Goal: Transaction & Acquisition: Purchase product/service

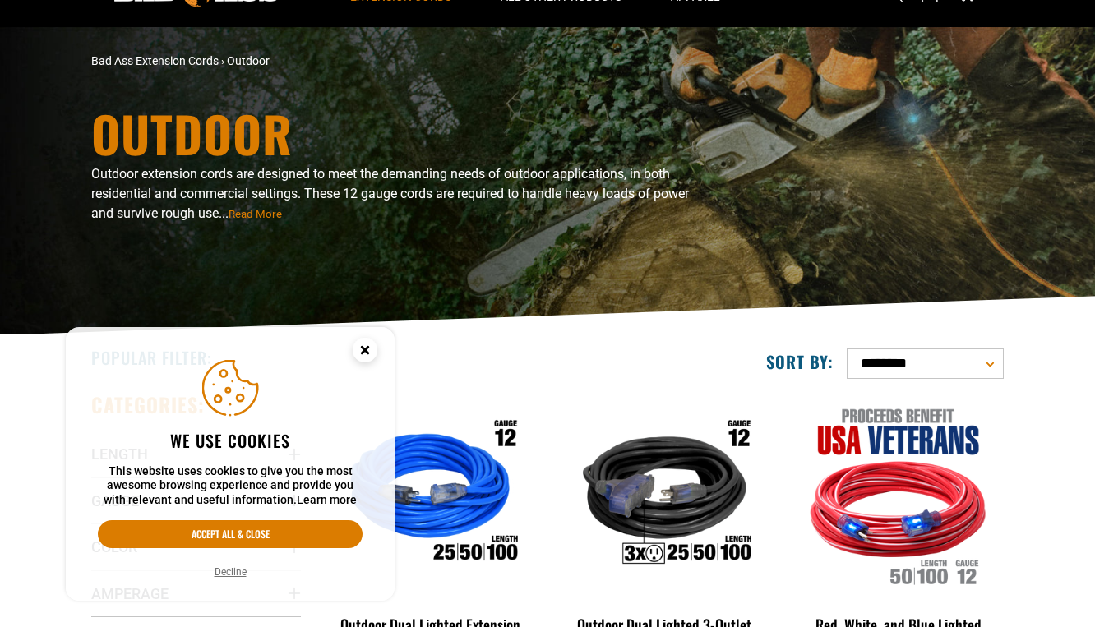
scroll to position [86, 0]
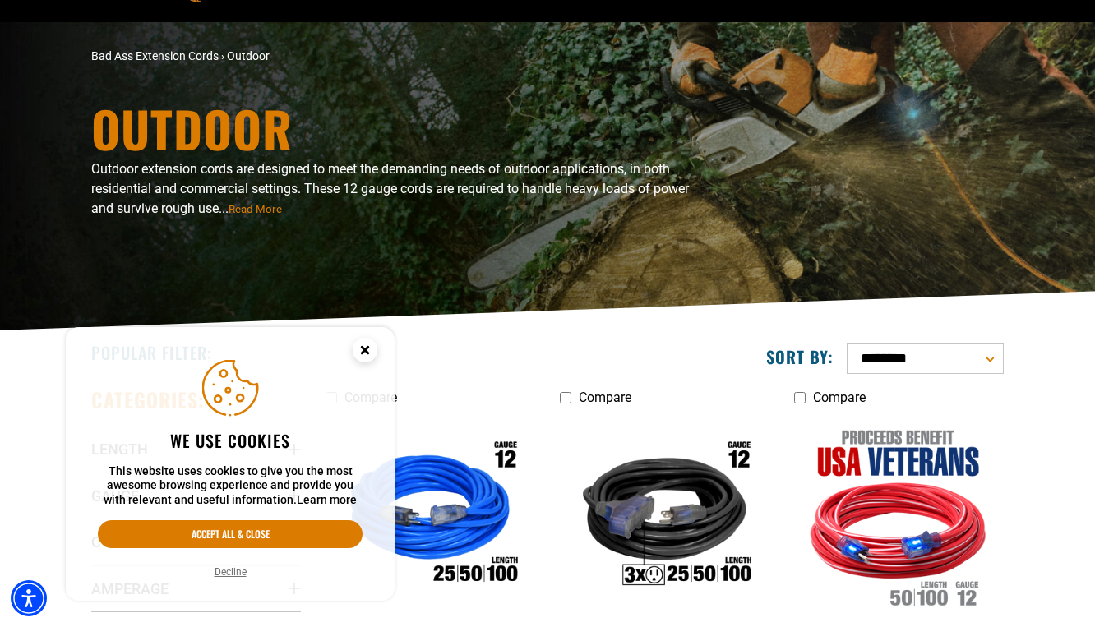
click at [362, 348] on icon "Cookie Consent" at bounding box center [365, 350] width 6 height 6
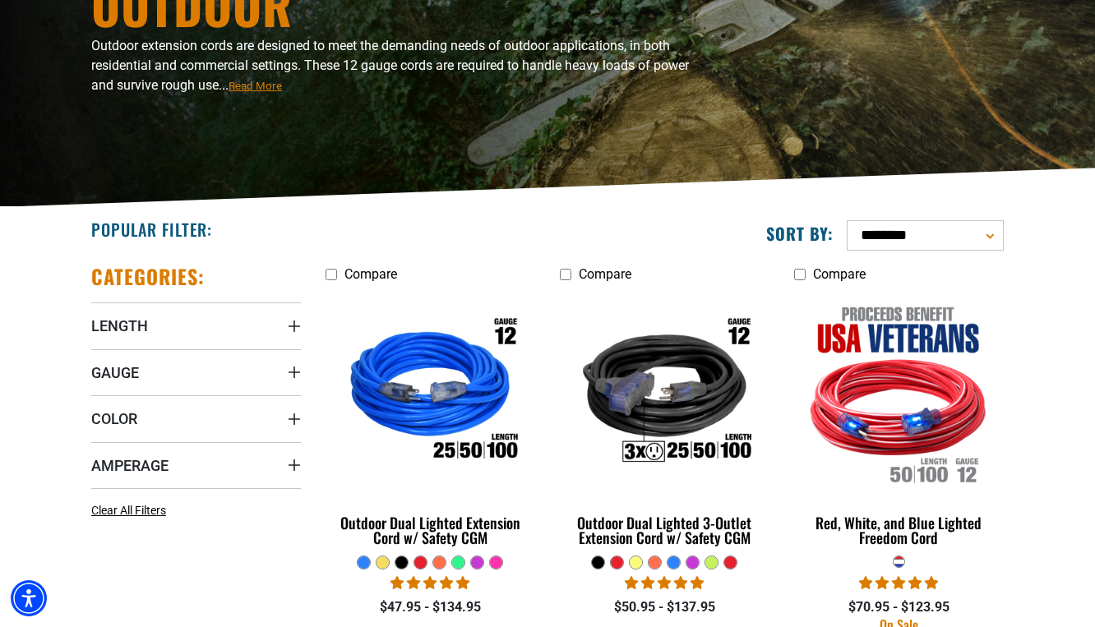
scroll to position [212, 0]
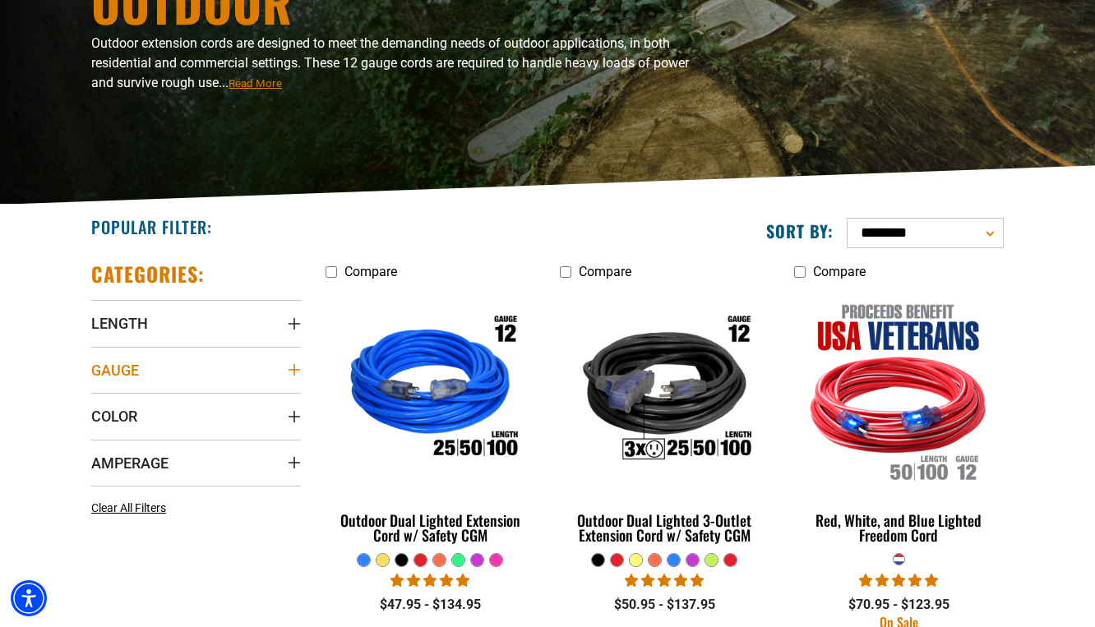
click at [275, 370] on summary "Gauge" at bounding box center [196, 370] width 210 height 46
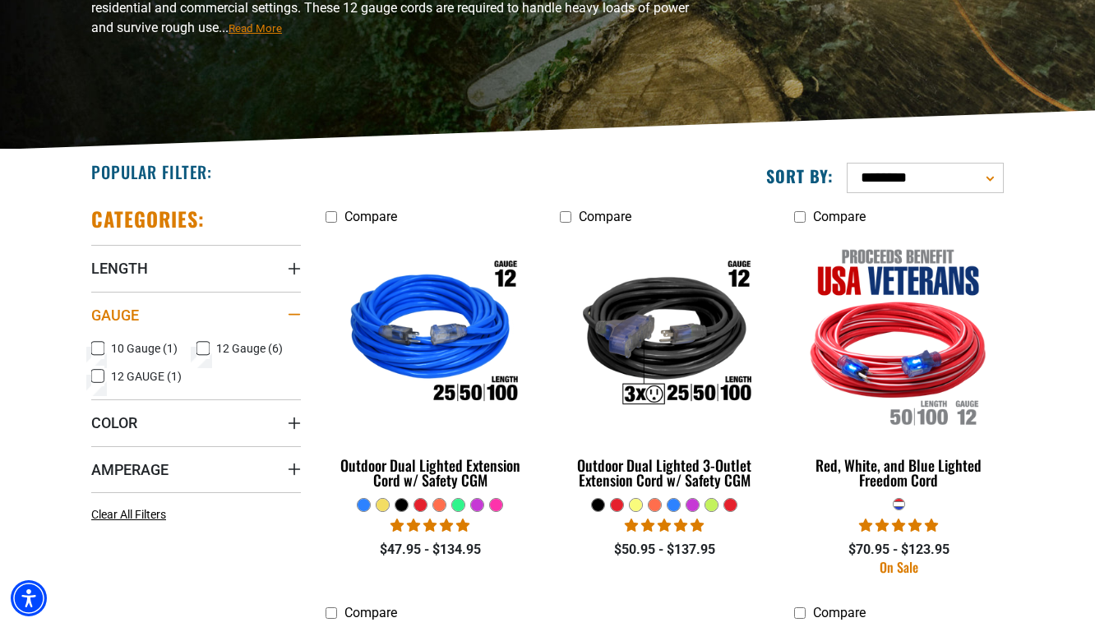
scroll to position [302, 0]
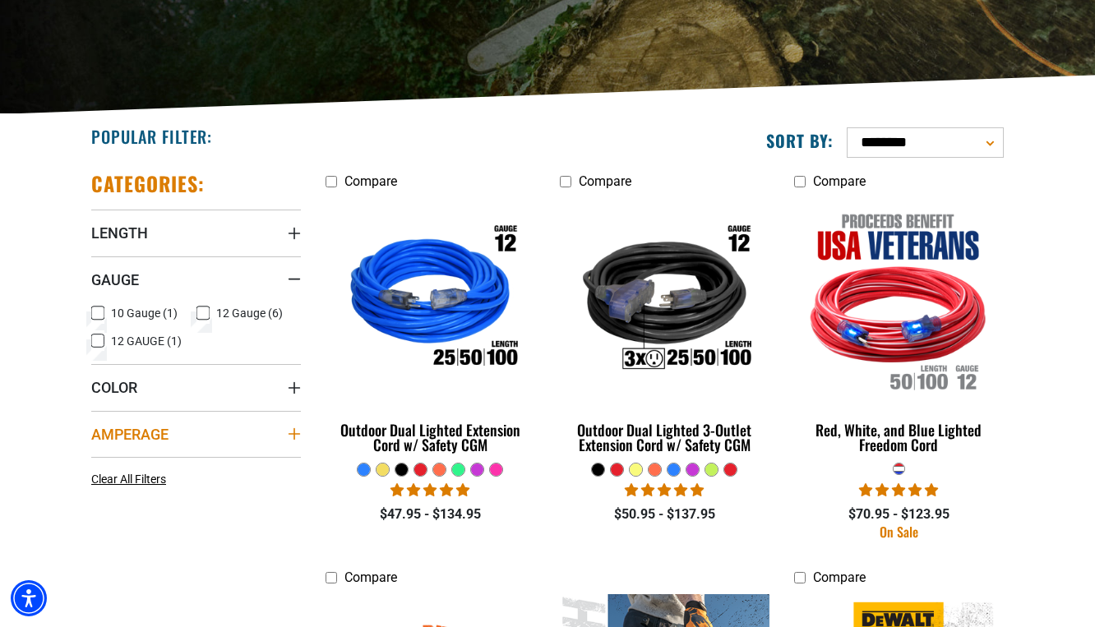
click at [283, 436] on summary "Amperage" at bounding box center [196, 434] width 210 height 46
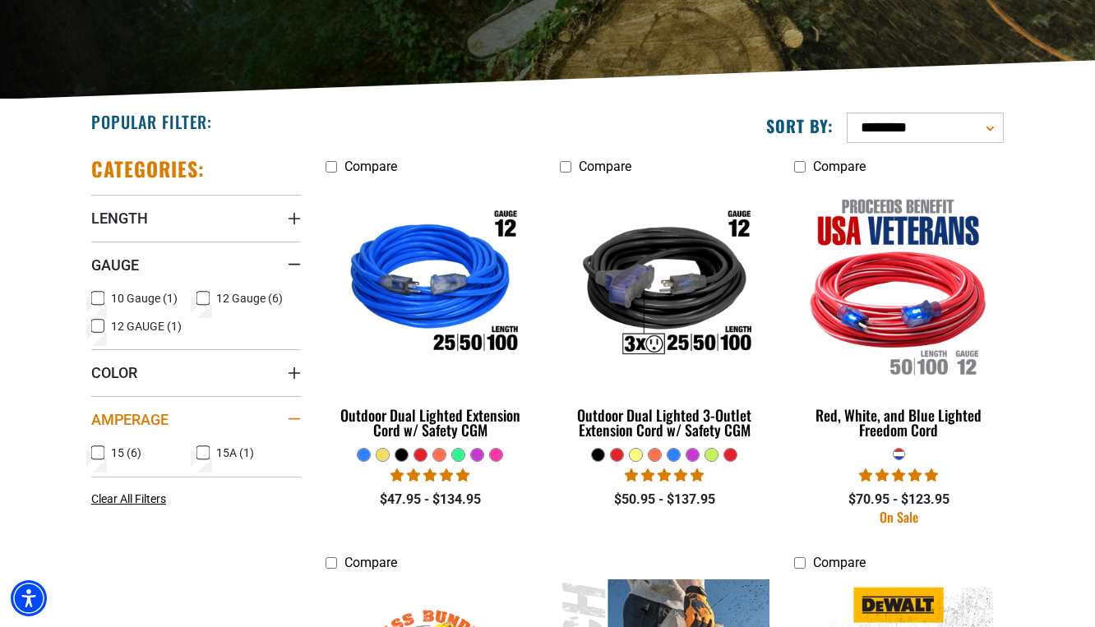
scroll to position [319, 0]
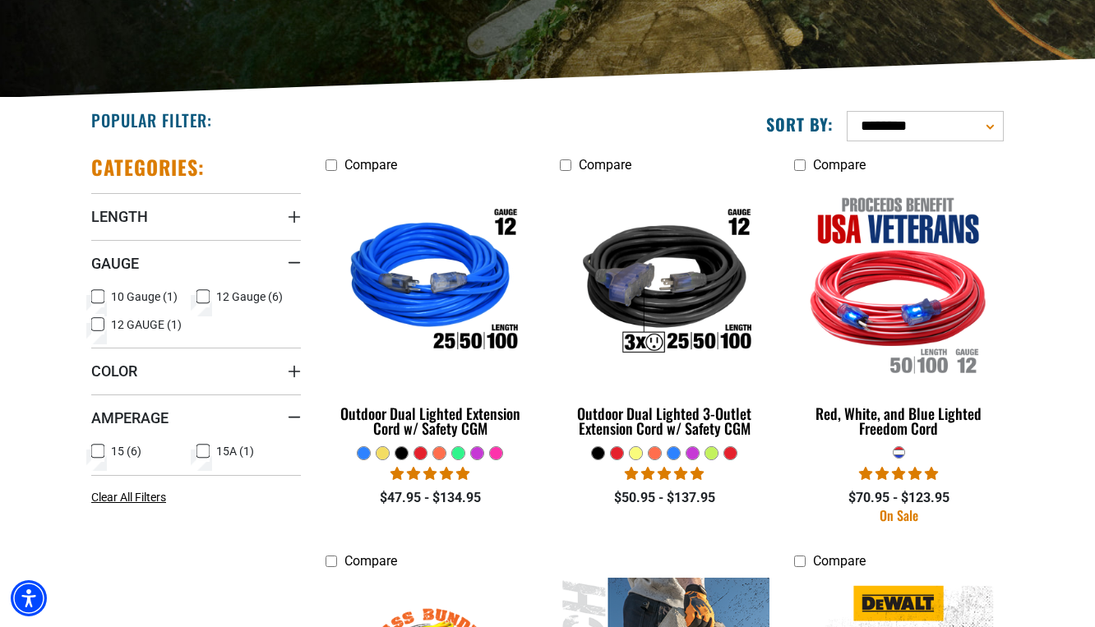
click at [96, 322] on icon at bounding box center [97, 324] width 13 height 21
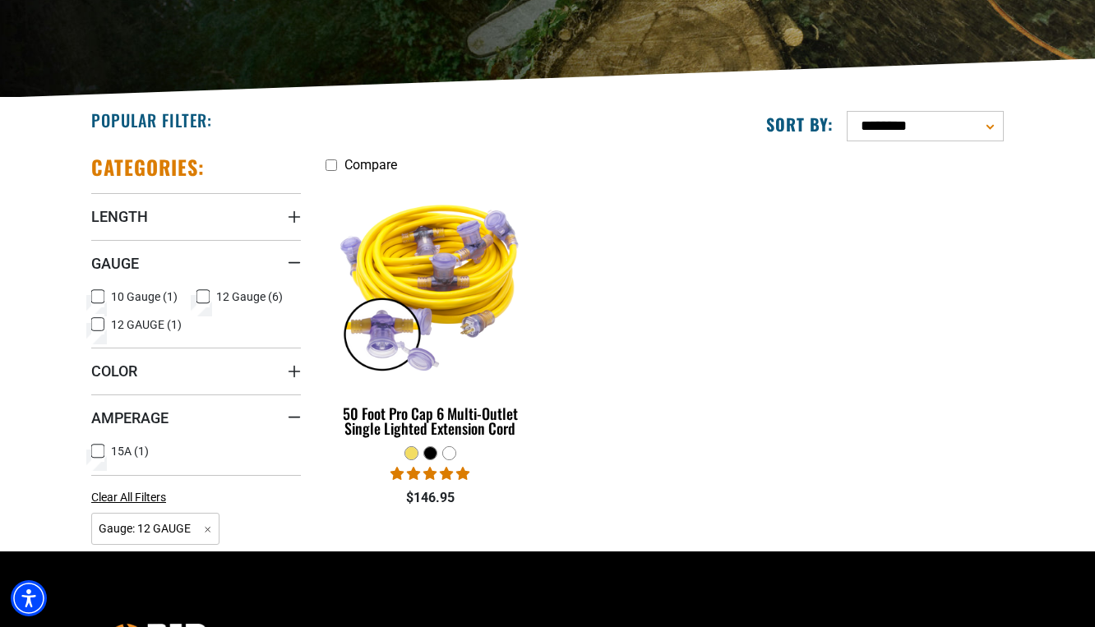
click at [102, 447] on icon at bounding box center [97, 451] width 13 height 21
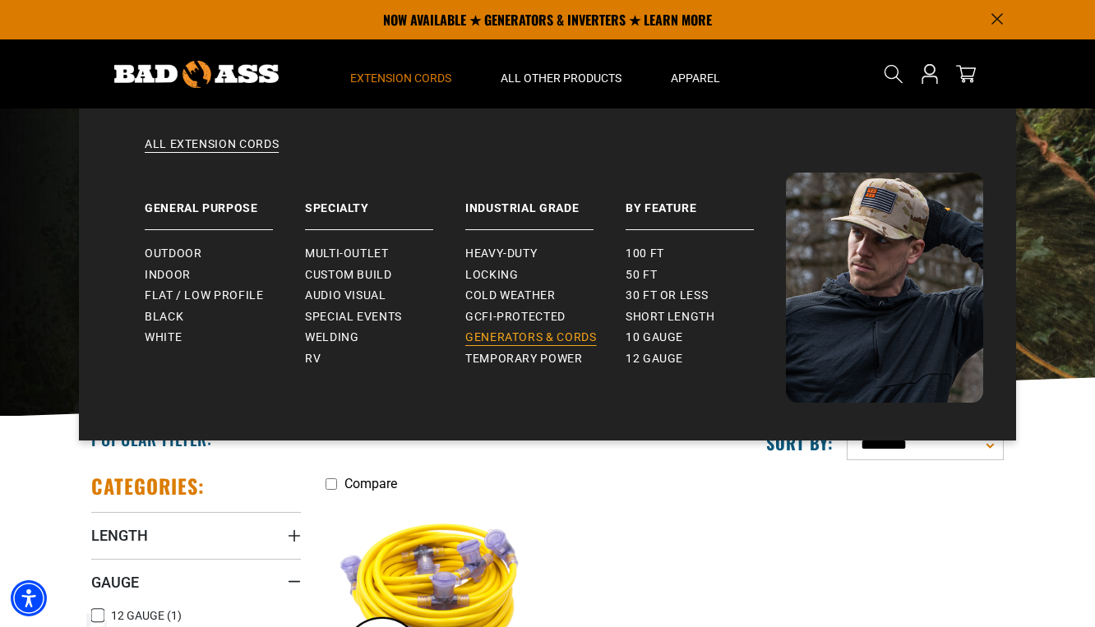
click at [507, 331] on span "Generators & Cords" at bounding box center [531, 337] width 132 height 15
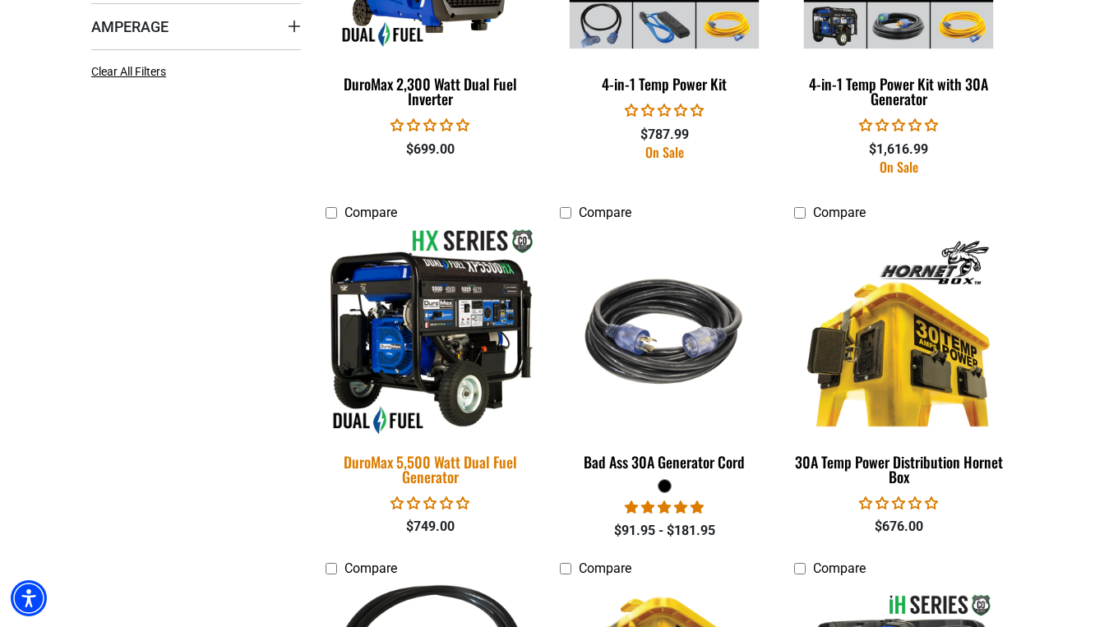
scroll to position [1143, 0]
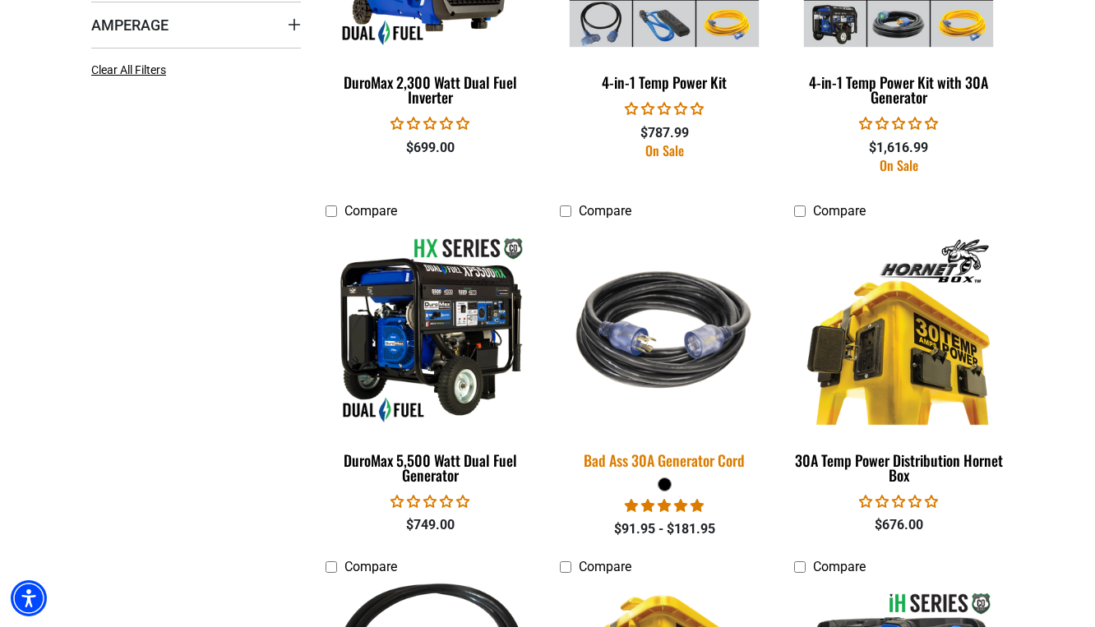
click at [633, 350] on img at bounding box center [664, 330] width 230 height 210
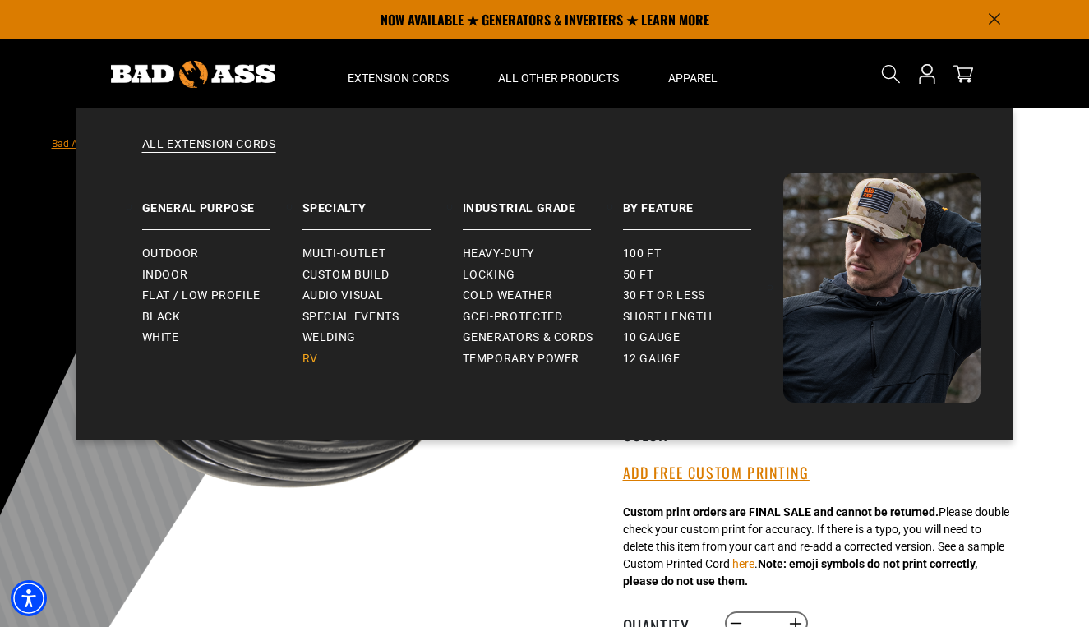
click at [315, 352] on span "RV" at bounding box center [310, 359] width 16 height 15
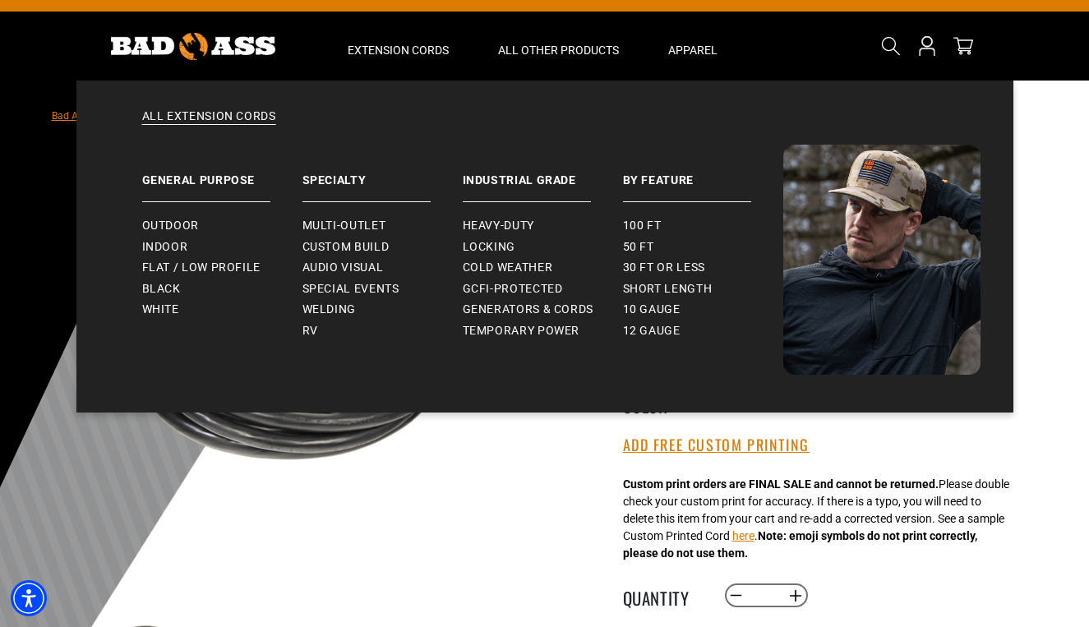
scroll to position [38, 0]
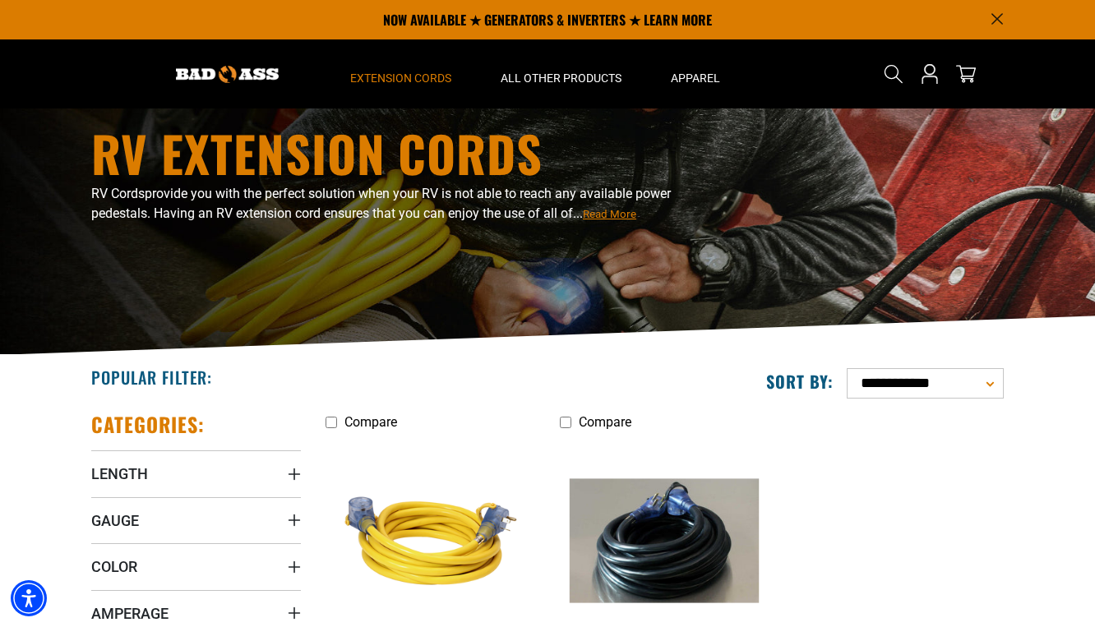
scroll to position [59, 0]
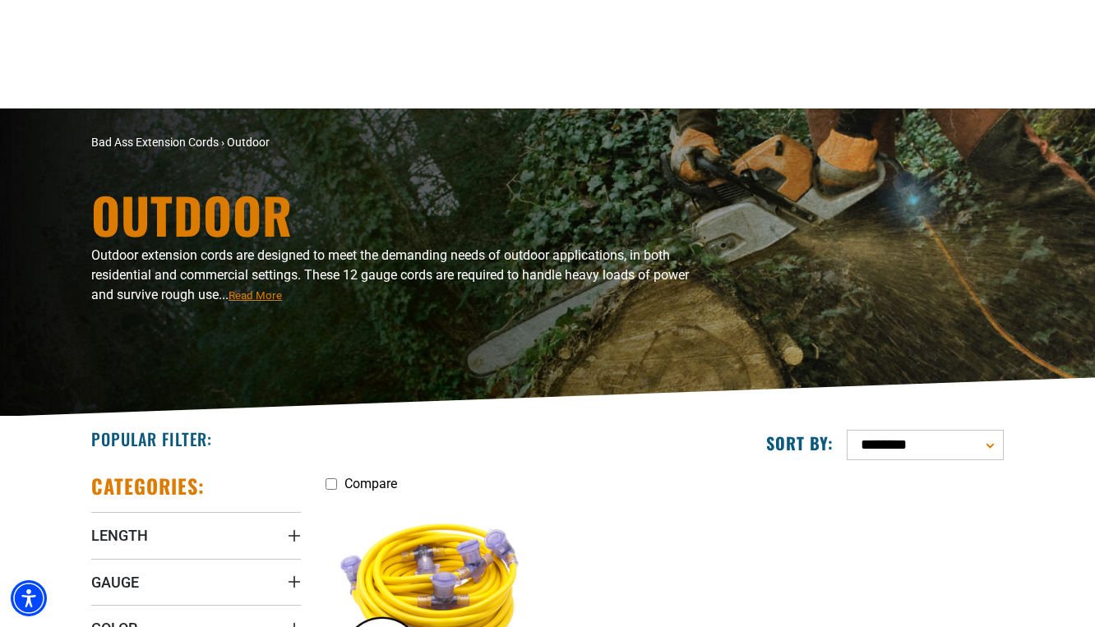
scroll to position [319, 0]
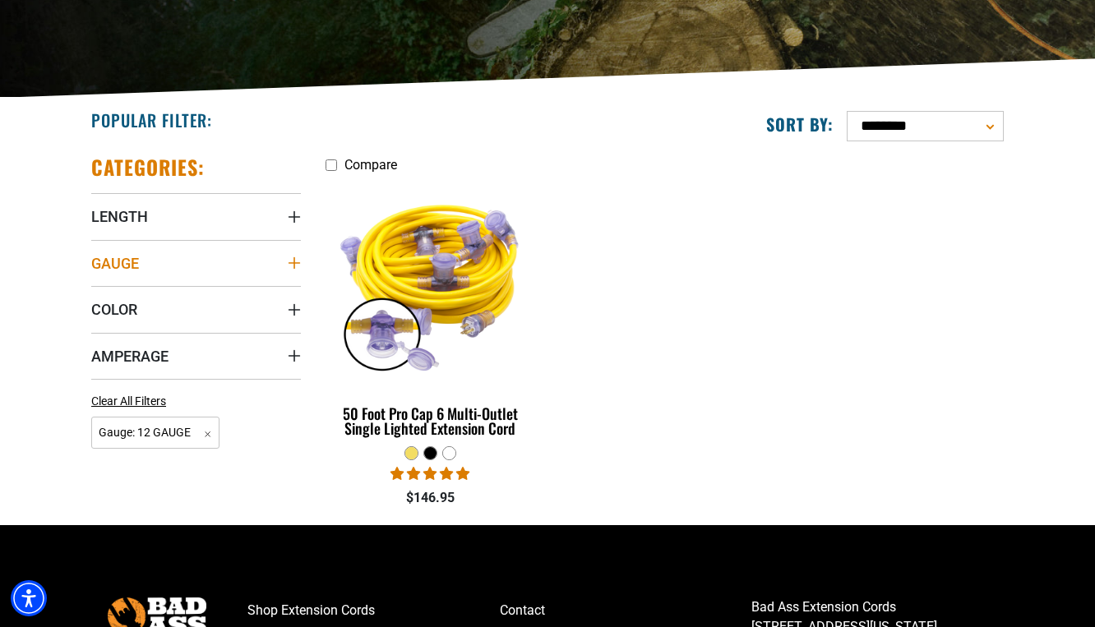
click at [112, 259] on span "Gauge" at bounding box center [115, 263] width 48 height 19
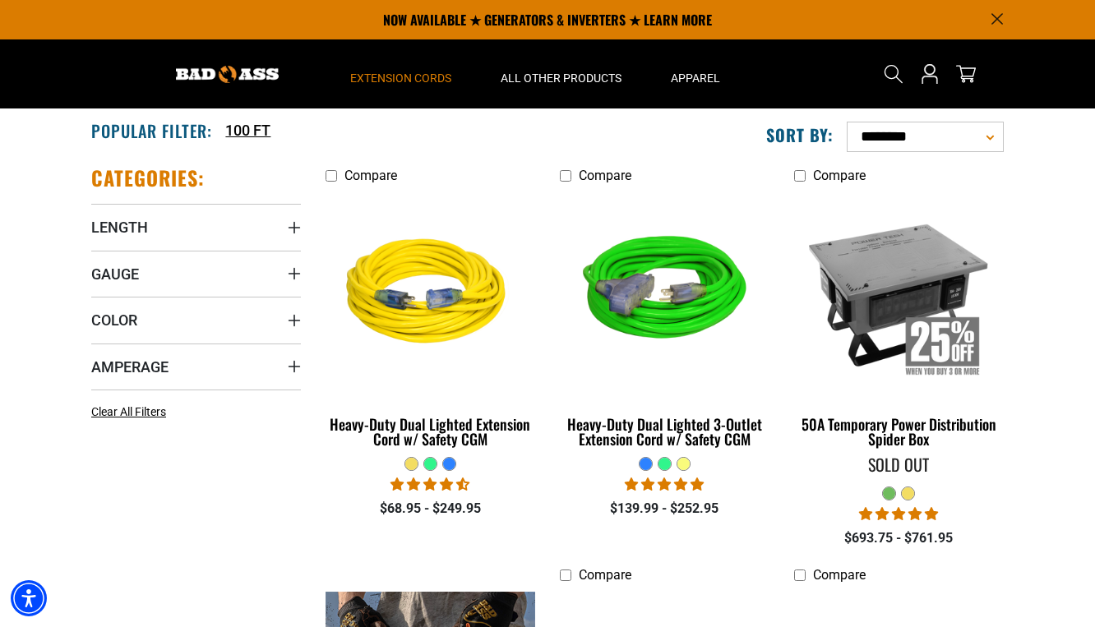
scroll to position [310, 0]
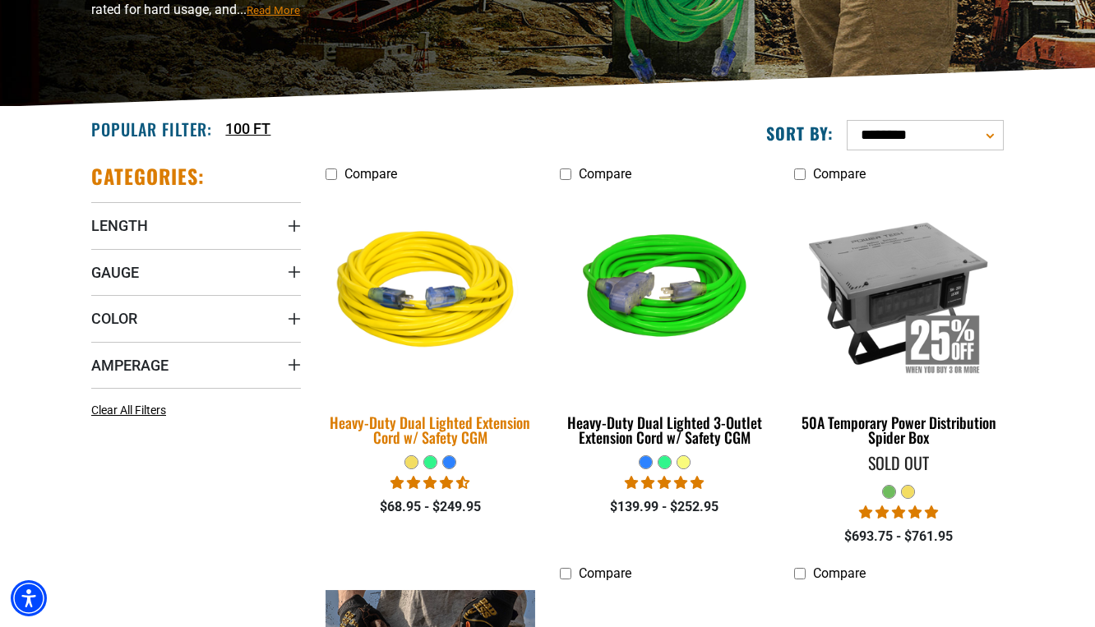
click at [393, 301] on img at bounding box center [431, 292] width 230 height 210
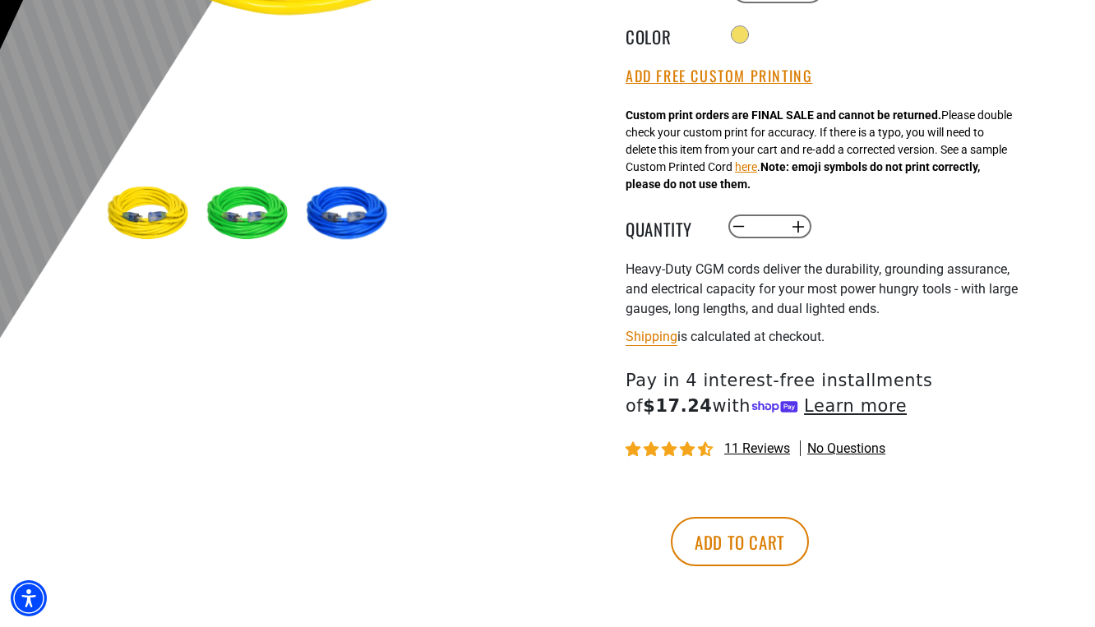
scroll to position [471, 0]
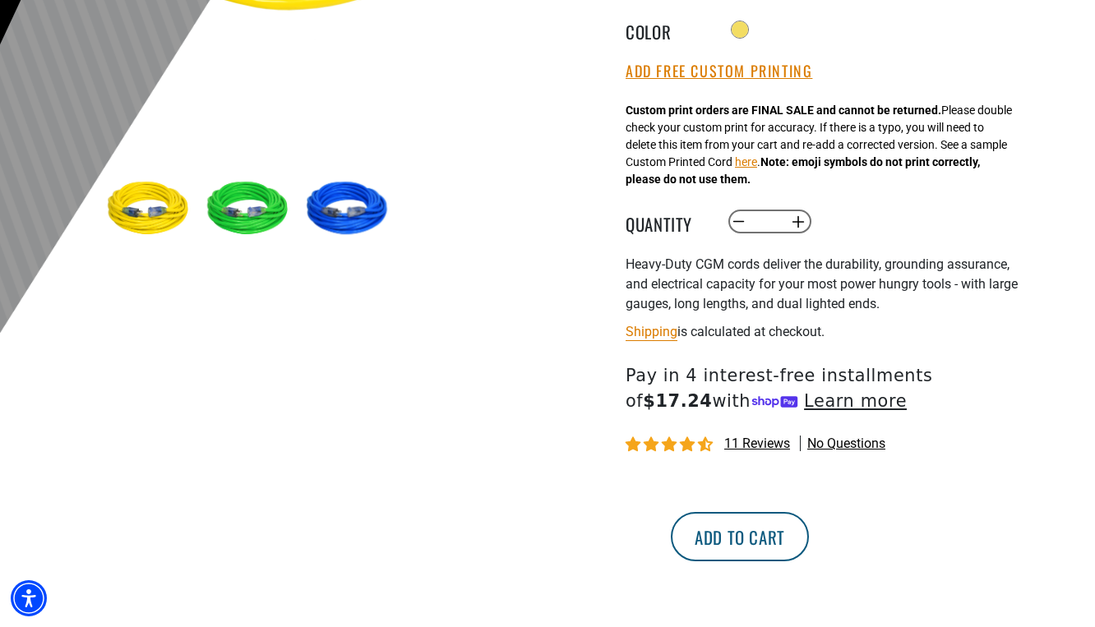
click at [809, 533] on button "Add to cart" at bounding box center [740, 536] width 138 height 49
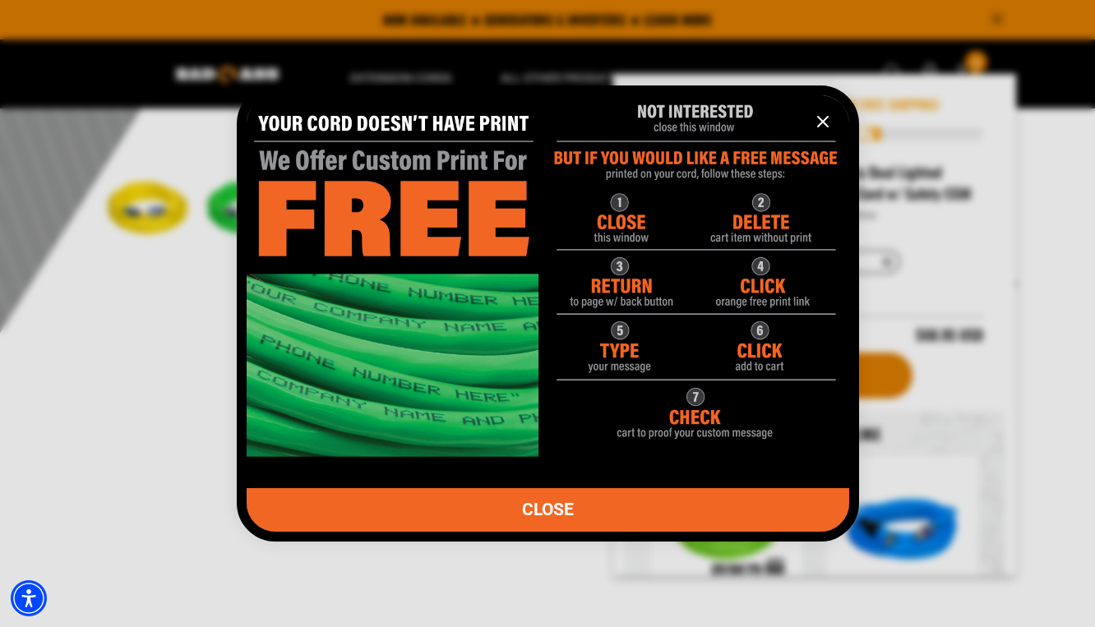
click at [822, 123] on icon "information" at bounding box center [823, 122] width 10 height 10
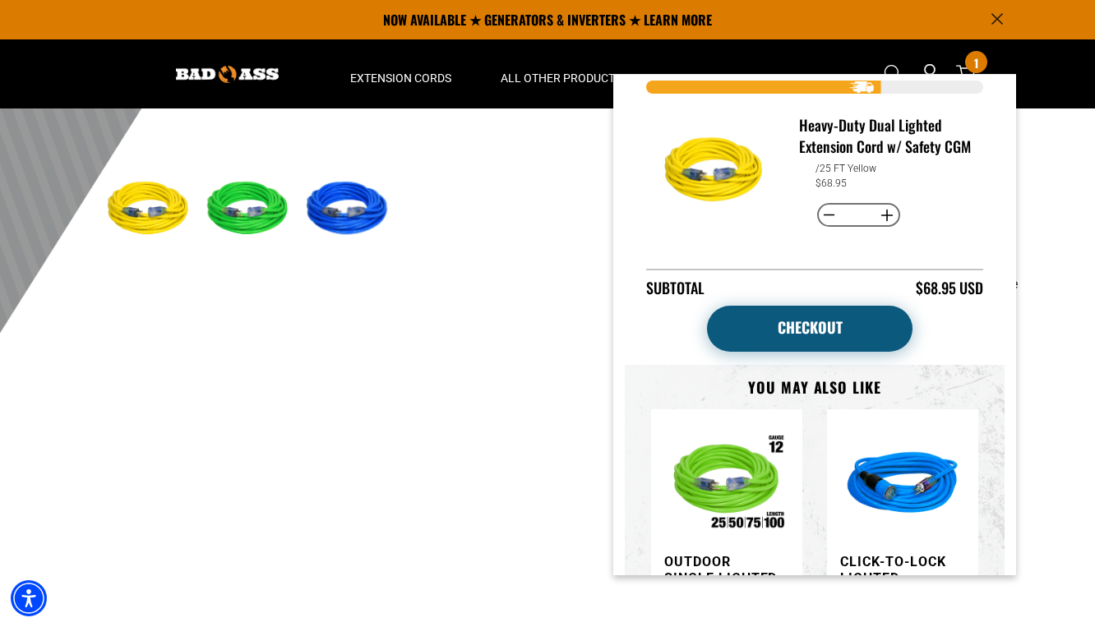
scroll to position [35, 0]
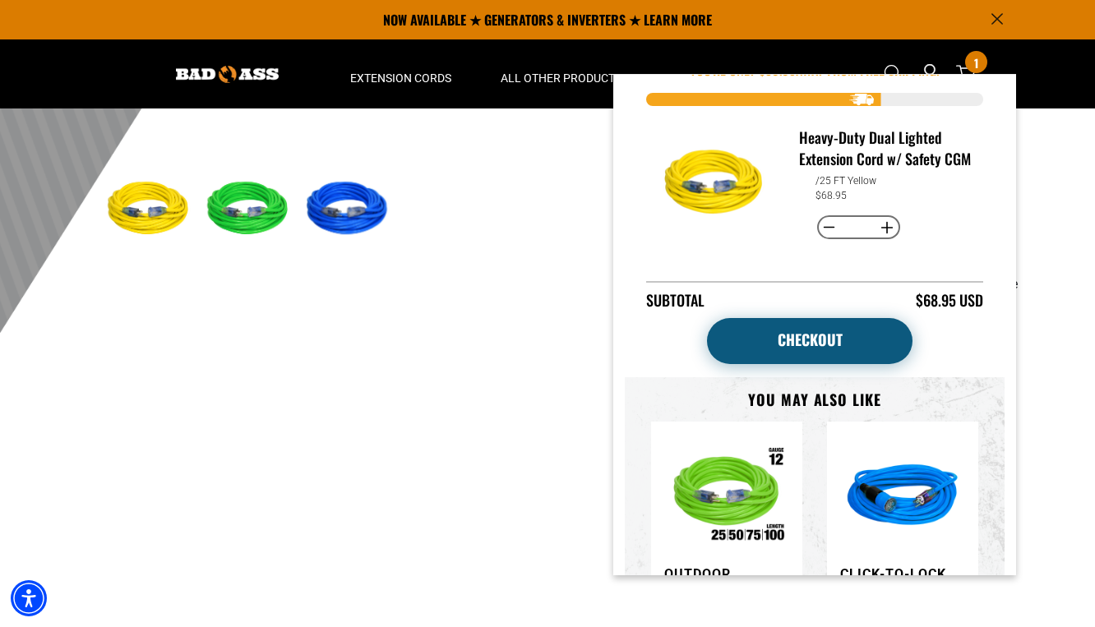
click at [807, 361] on link "Checkout" at bounding box center [809, 341] width 205 height 46
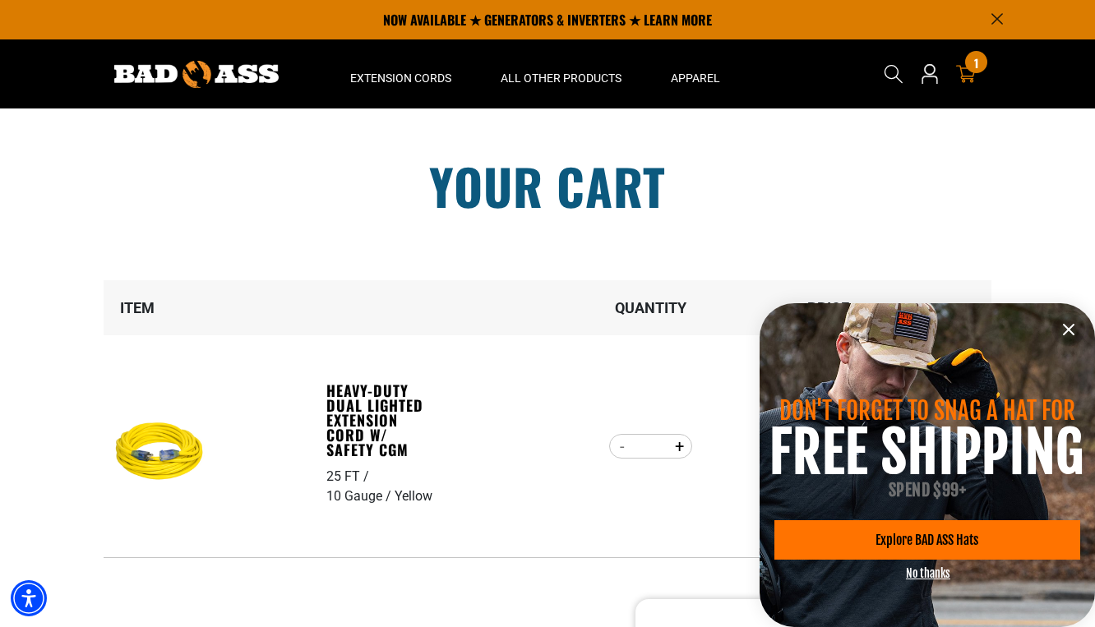
click at [1070, 326] on icon "information" at bounding box center [1069, 330] width 20 height 20
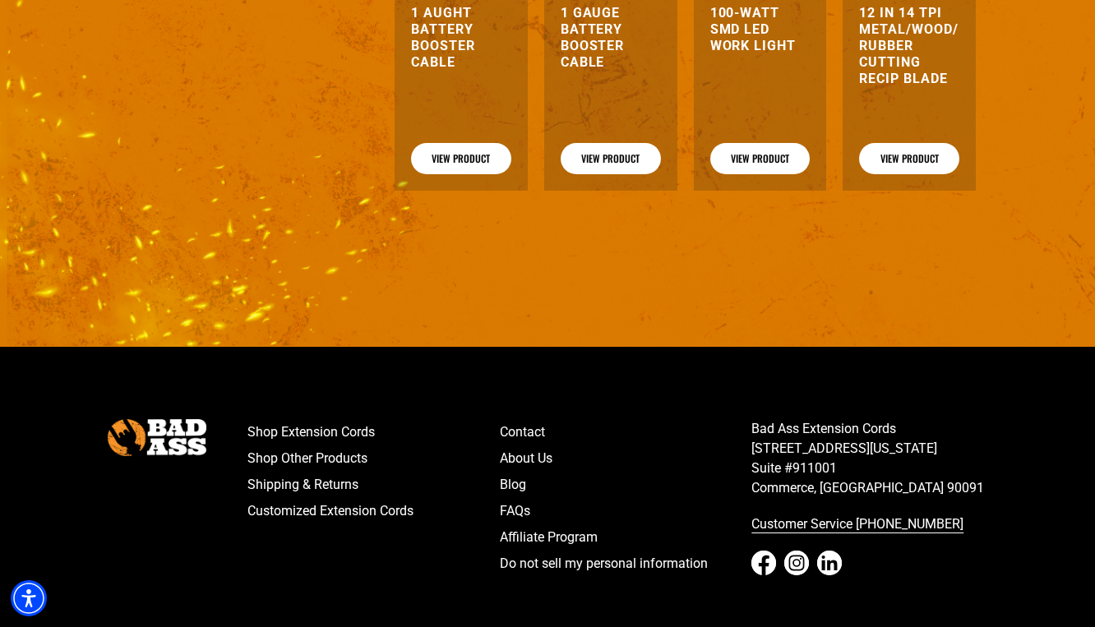
scroll to position [1282, 0]
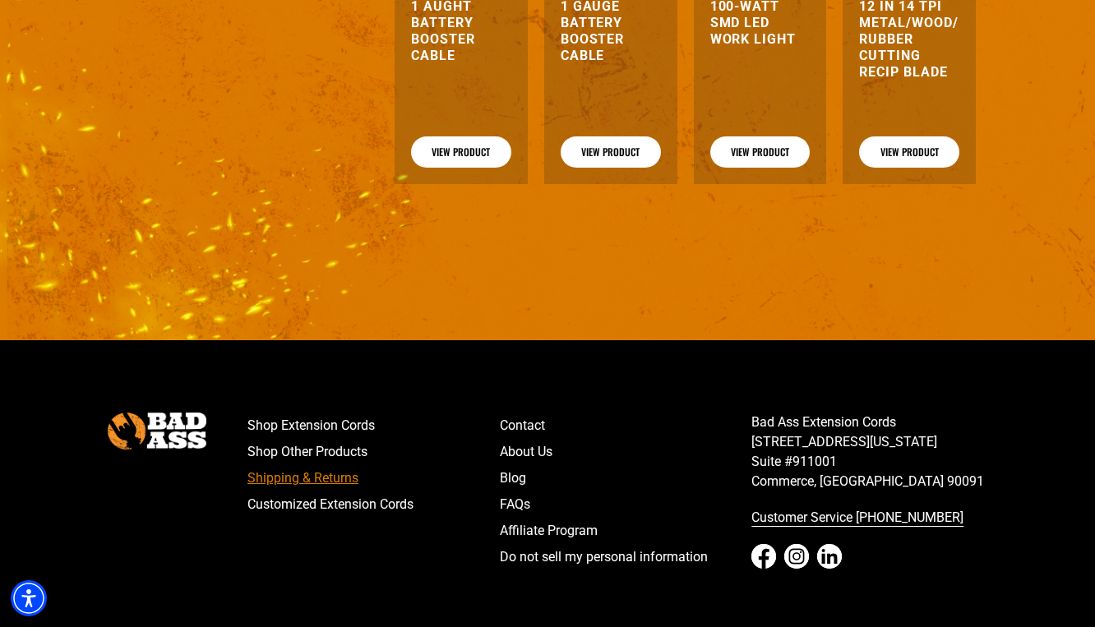
click at [339, 474] on link "Shipping & Returns" at bounding box center [373, 478] width 252 height 26
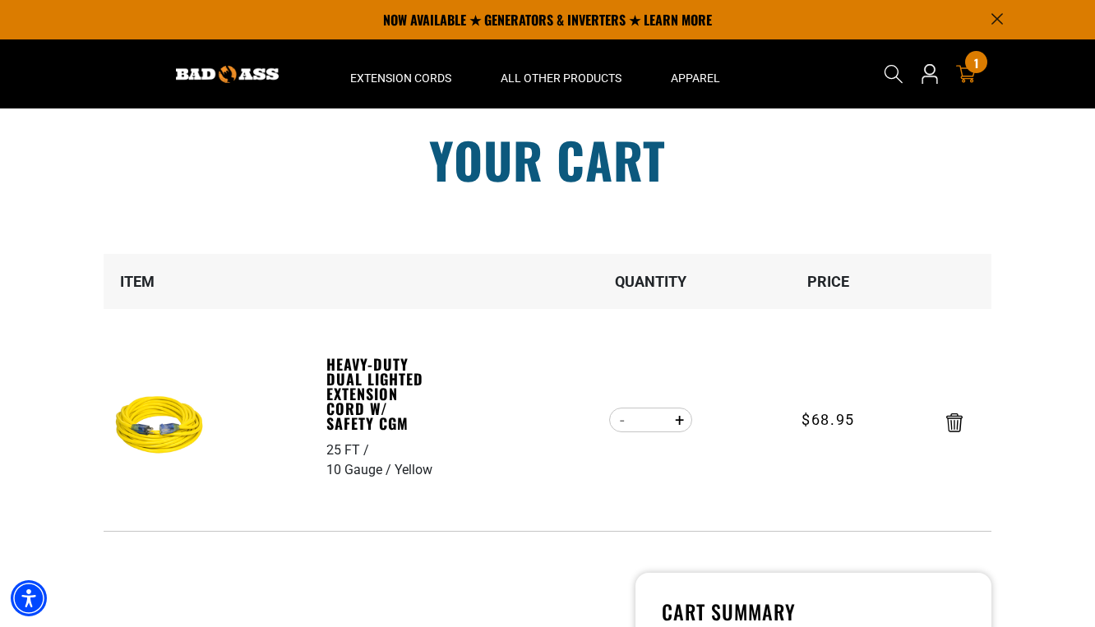
scroll to position [0, 0]
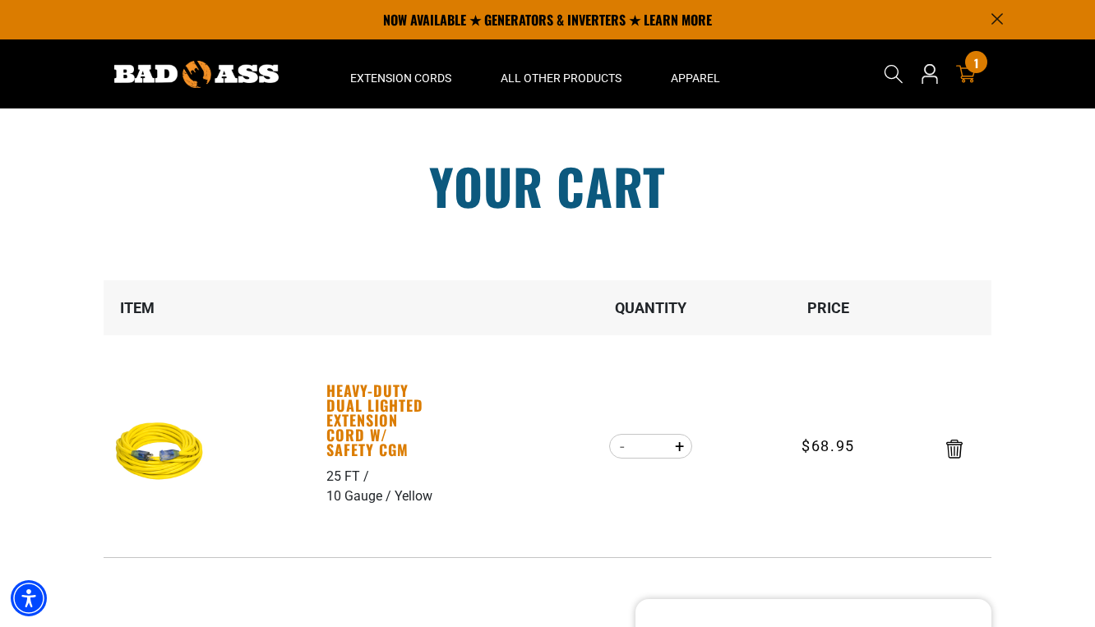
click at [380, 415] on link "Heavy-Duty Dual Lighted Extension Cord w/ Safety CGM" at bounding box center [382, 420] width 113 height 74
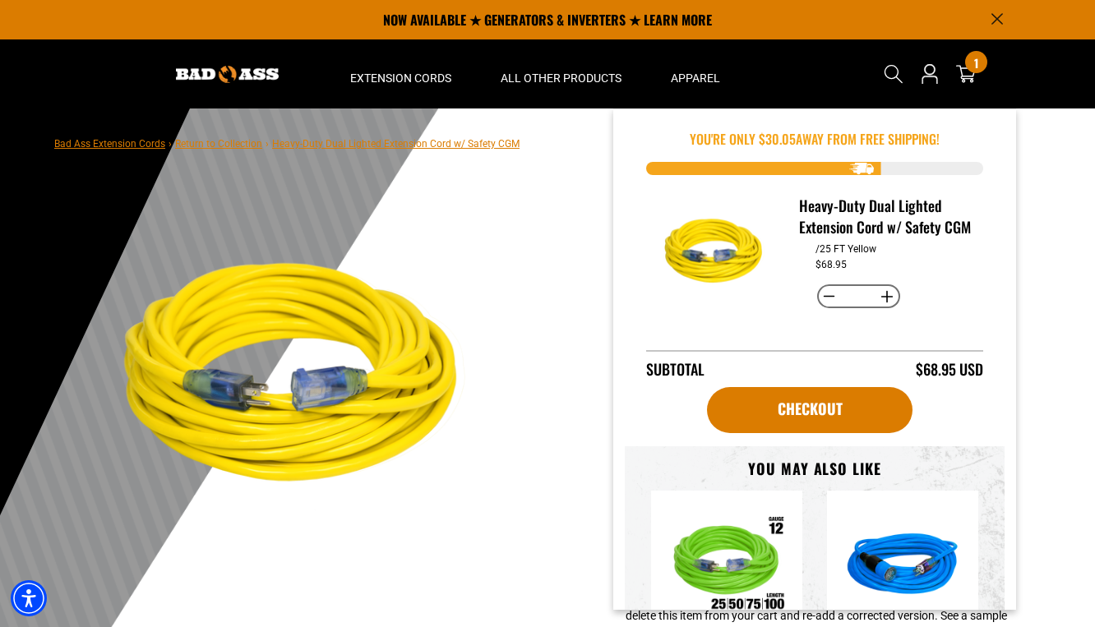
click at [960, 73] on icon at bounding box center [966, 74] width 20 height 20
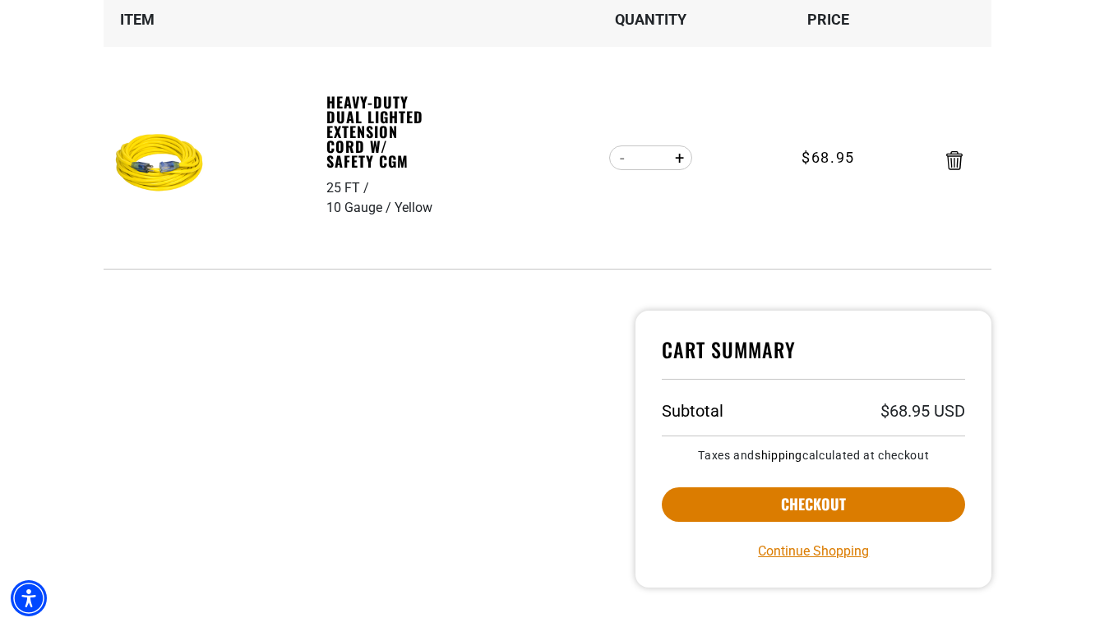
scroll to position [291, 0]
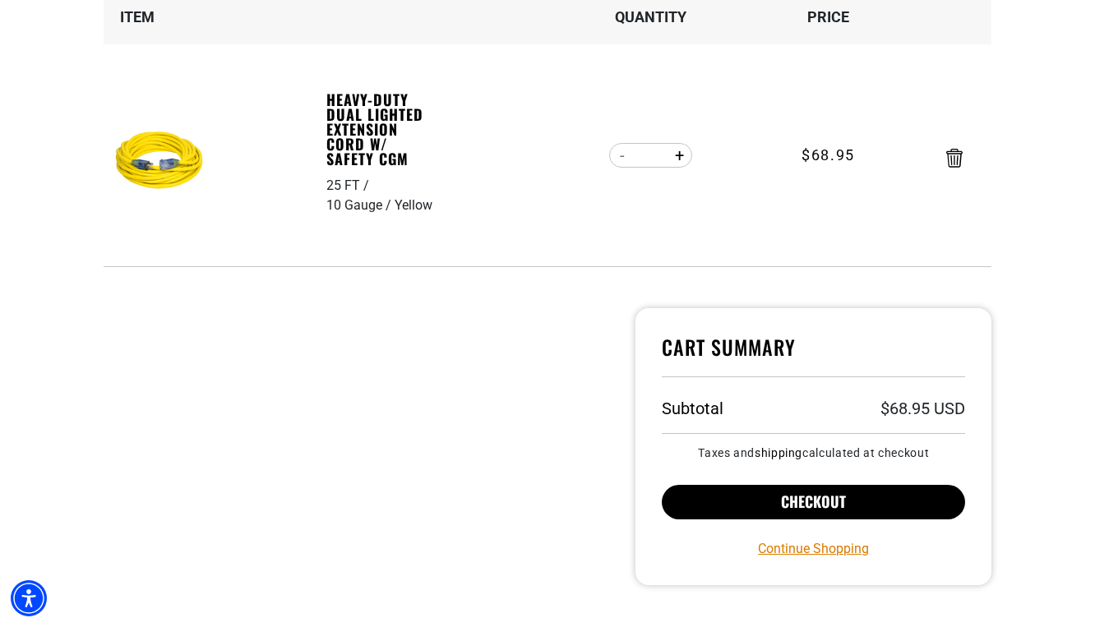
click at [771, 510] on button "Checkout" at bounding box center [813, 502] width 303 height 35
